Goal: Download file/media

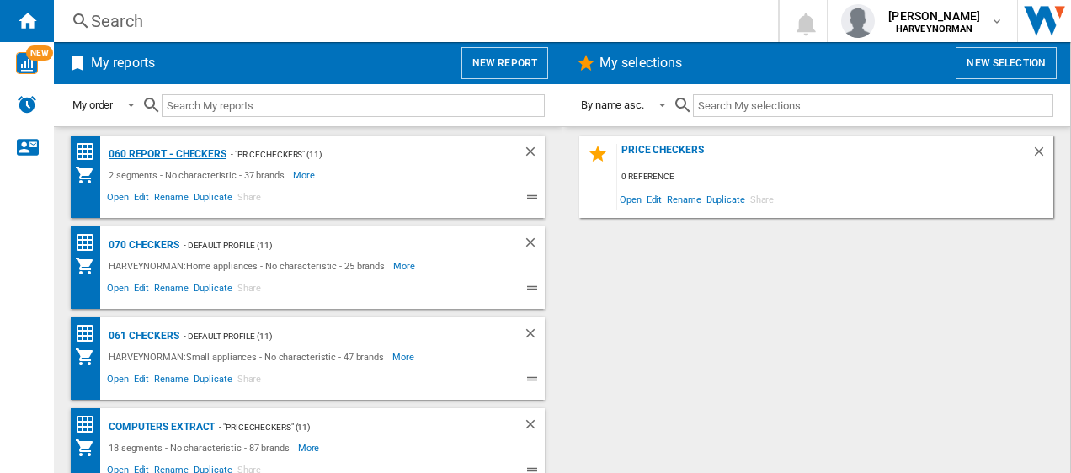
click at [148, 152] on div "060 report - Checkers" at bounding box center [165, 154] width 122 height 21
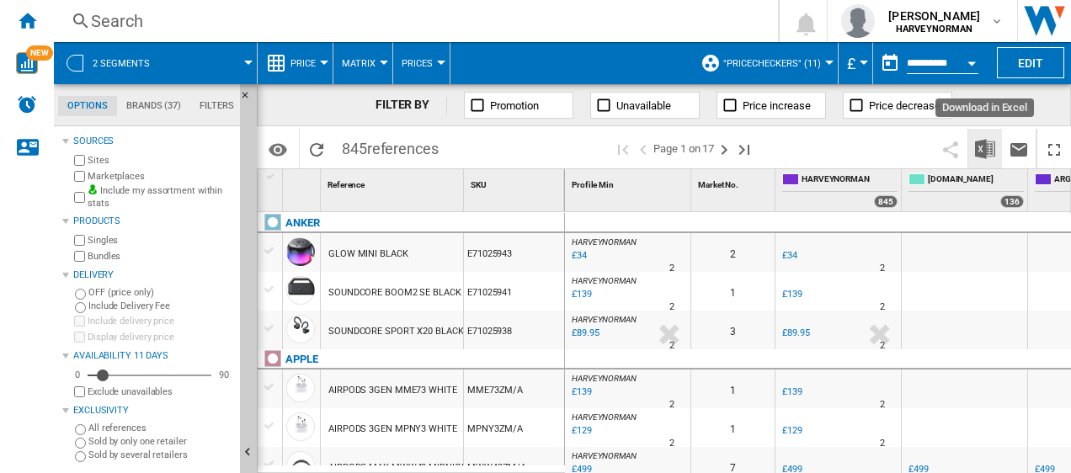
click at [983, 143] on img "Download in Excel" at bounding box center [985, 149] width 20 height 20
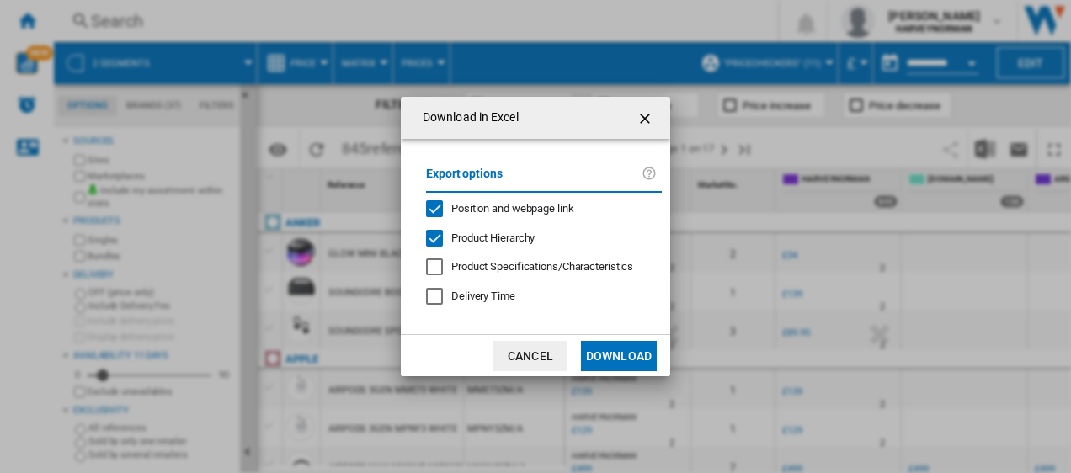
click at [614, 355] on button "Download" at bounding box center [619, 356] width 76 height 30
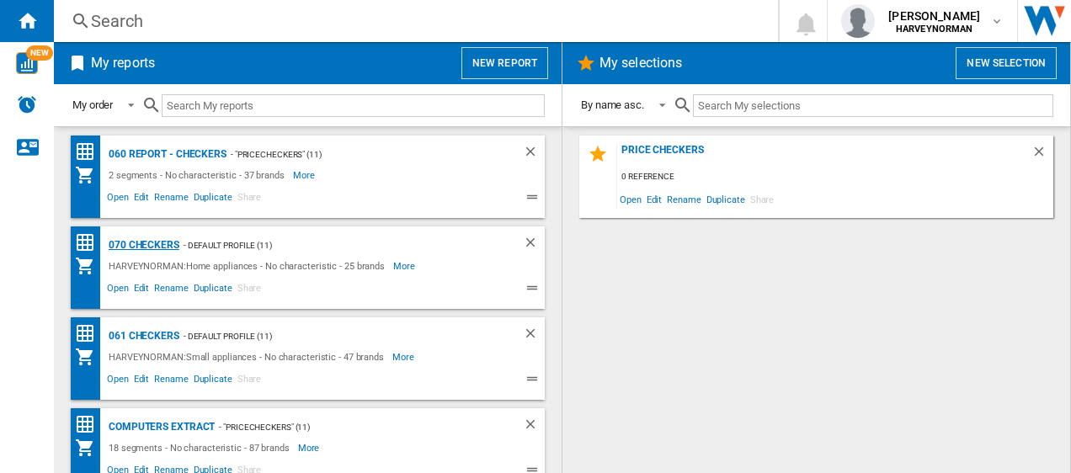
click at [155, 247] on div "070 Checkers" at bounding box center [141, 245] width 75 height 21
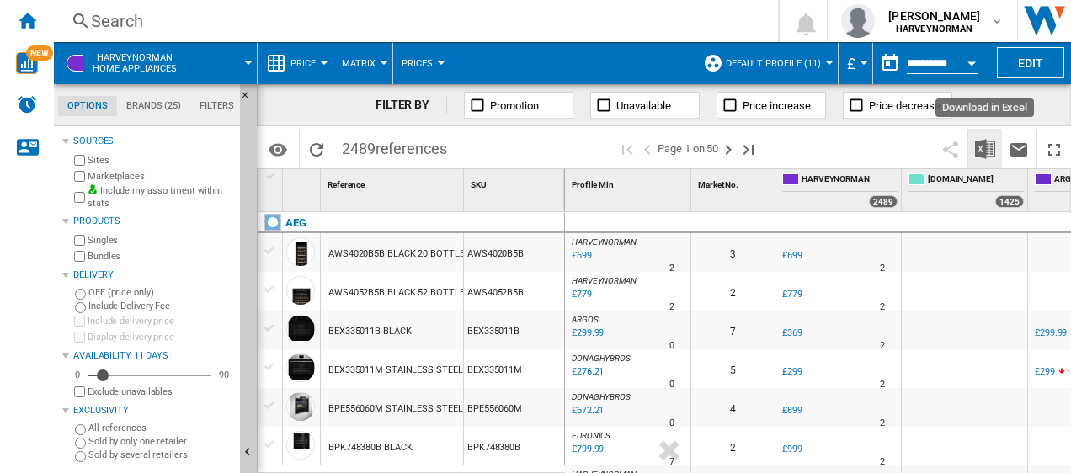
click at [984, 152] on img "Download in Excel" at bounding box center [985, 149] width 20 height 20
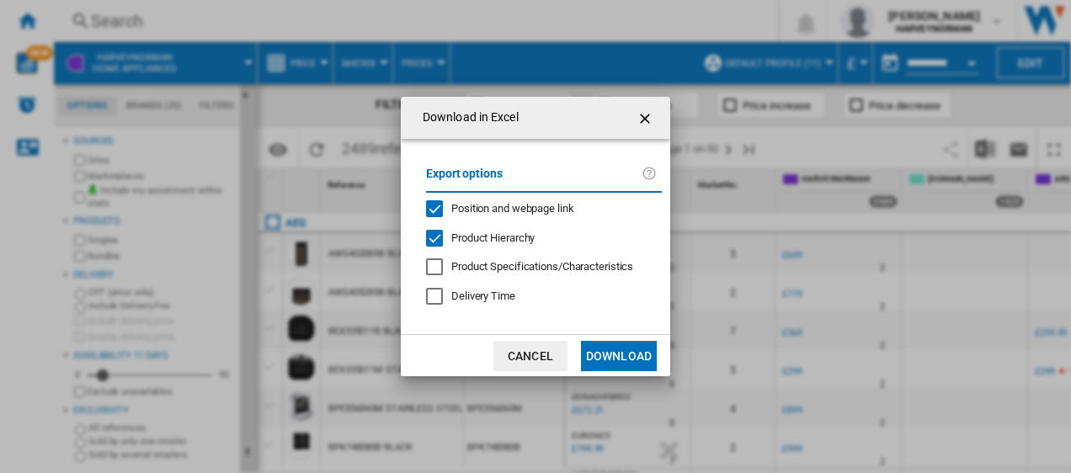
drag, startPoint x: 630, startPoint y: 355, endPoint x: 622, endPoint y: 349, distance: 10.3
click at [632, 359] on button "Download" at bounding box center [619, 356] width 76 height 30
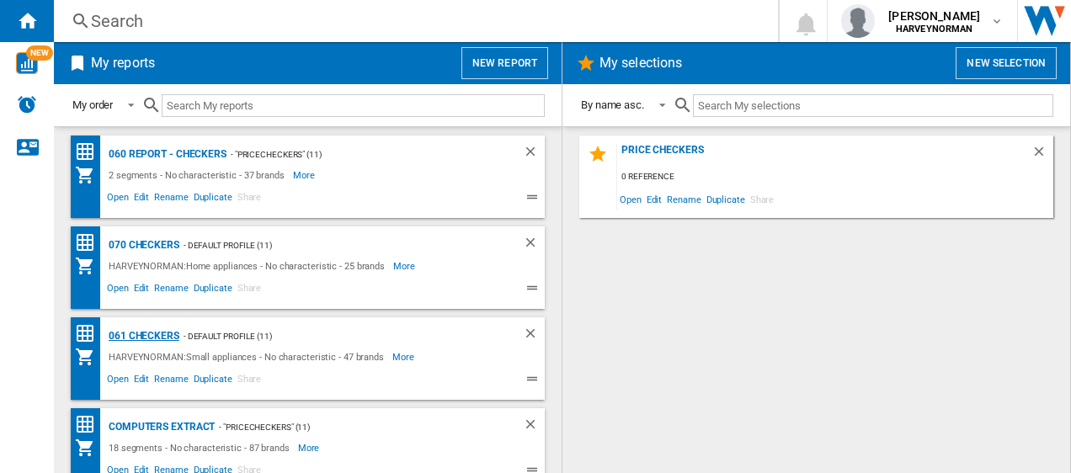
click at [149, 331] on div "061 Checkers" at bounding box center [141, 336] width 75 height 21
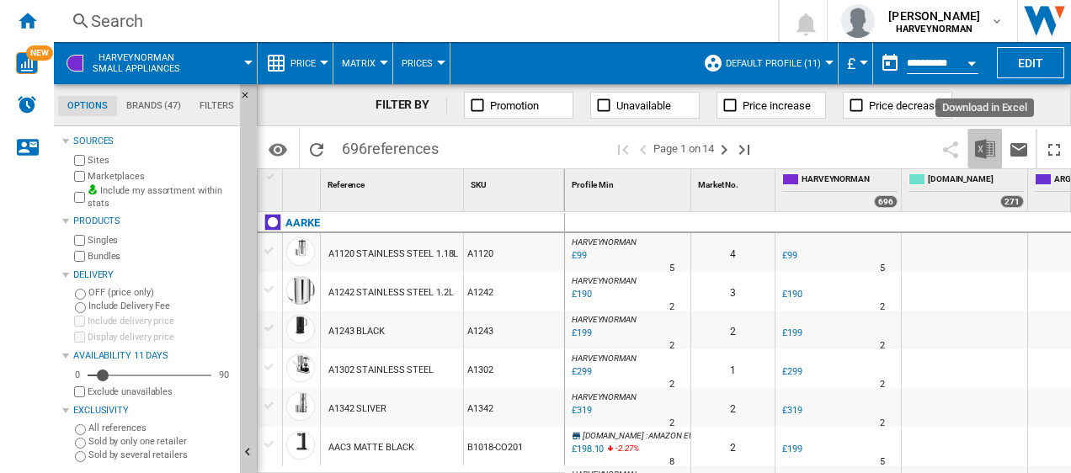
click at [993, 152] on img "Download in Excel" at bounding box center [985, 149] width 20 height 20
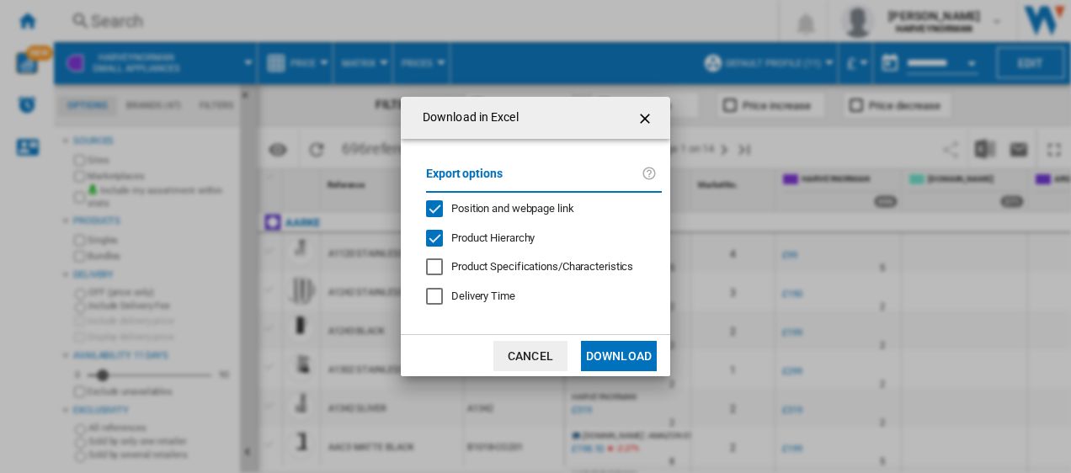
click at [630, 355] on button "Download" at bounding box center [619, 356] width 76 height 30
